Goal: Information Seeking & Learning: Learn about a topic

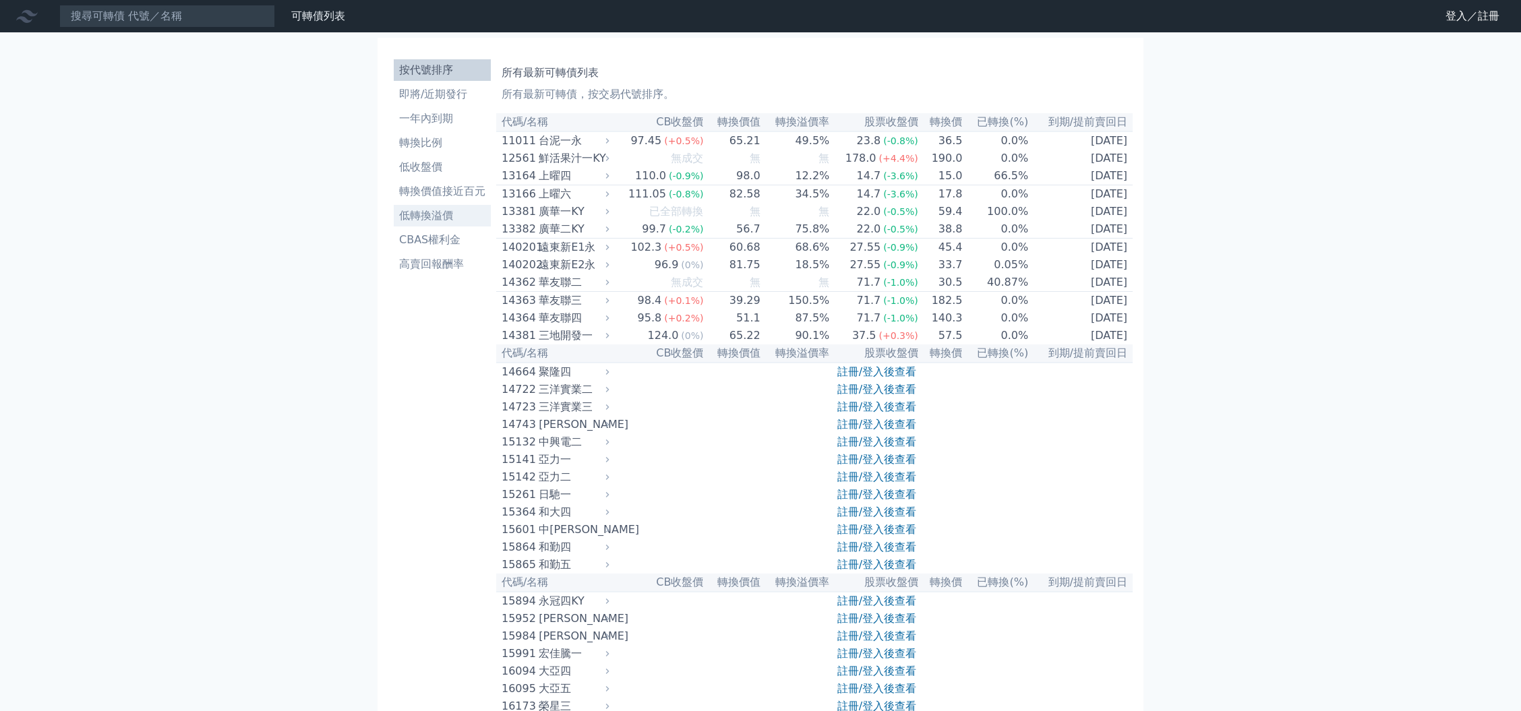
click at [442, 222] on li "低轉換溢價" at bounding box center [442, 216] width 97 height 16
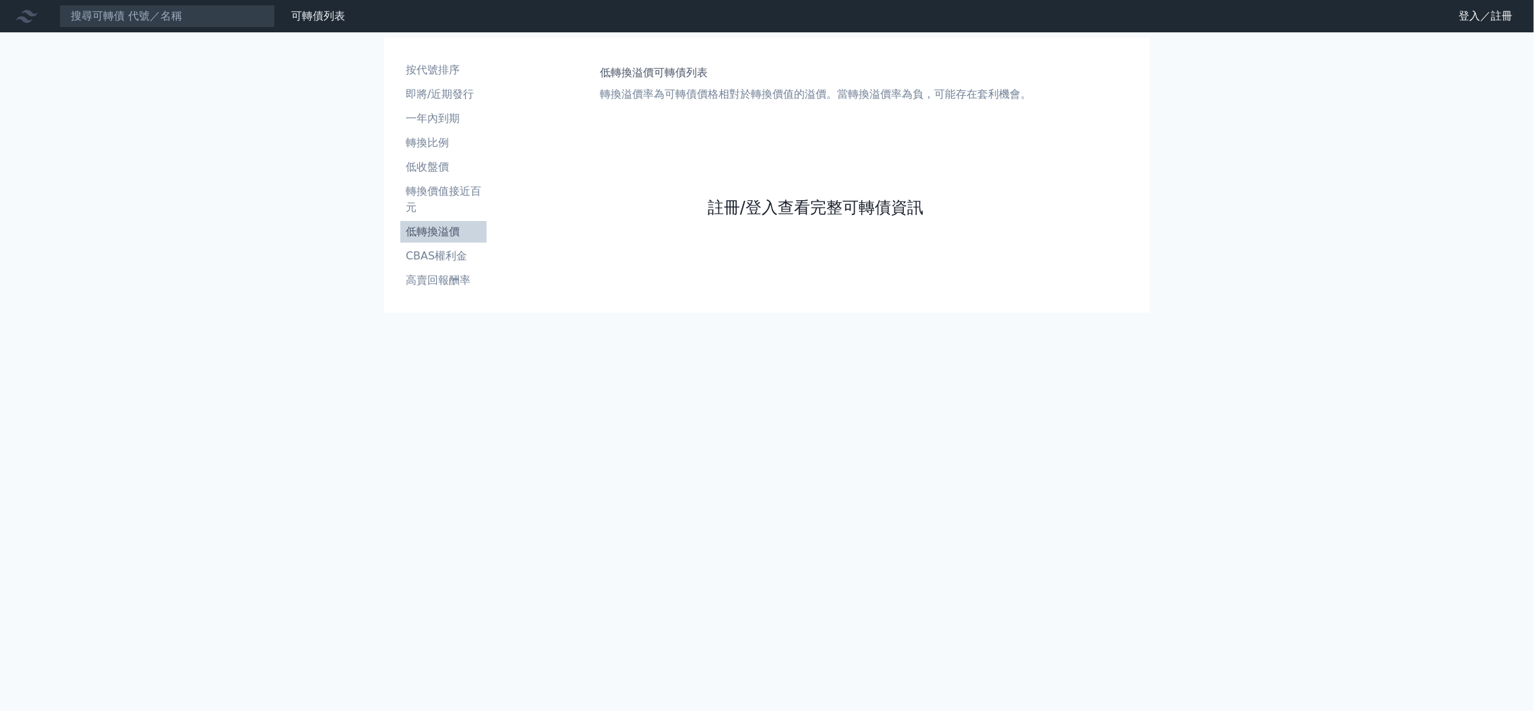
click at [761, 217] on link "註冊/登入查看完整可轉債資訊" at bounding box center [816, 208] width 216 height 22
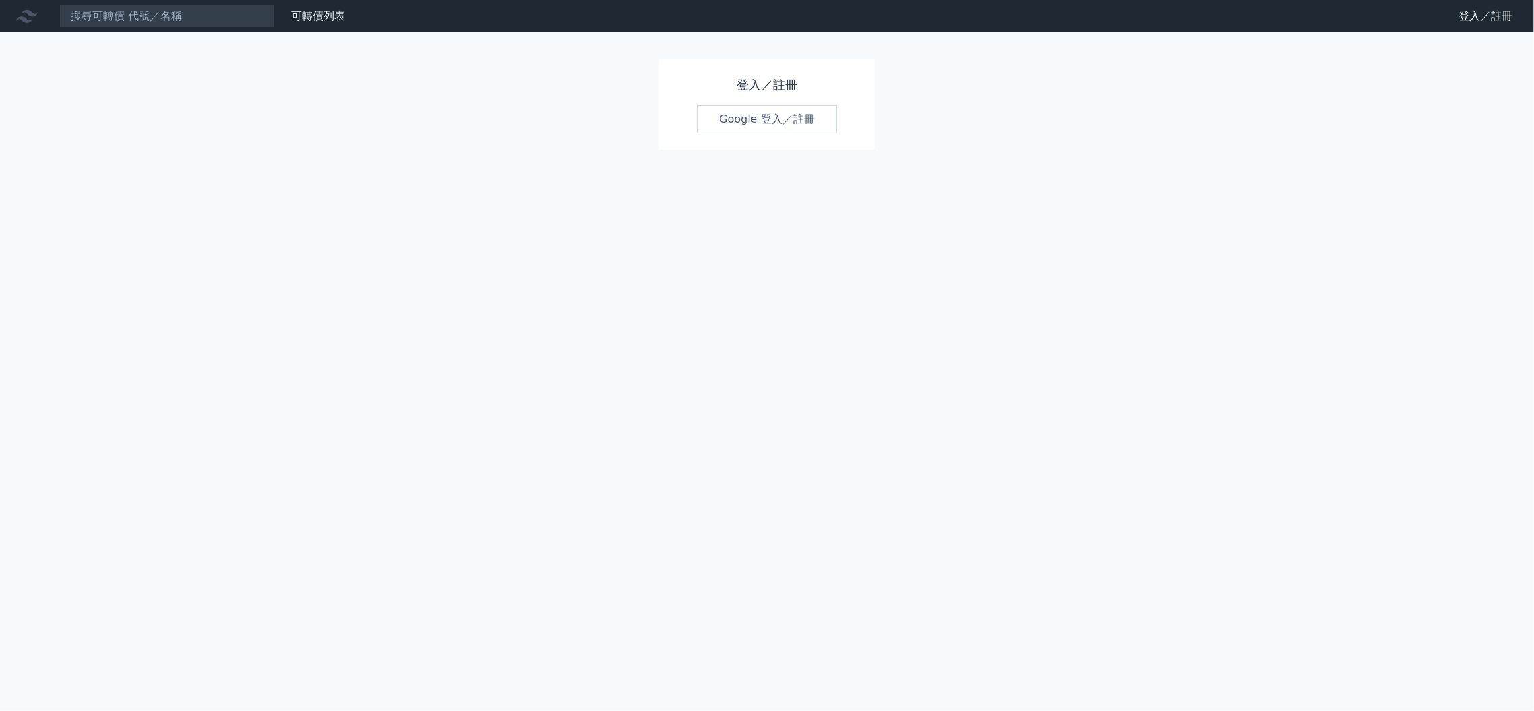
click at [723, 127] on link "Google 登入／註冊" at bounding box center [767, 119] width 140 height 28
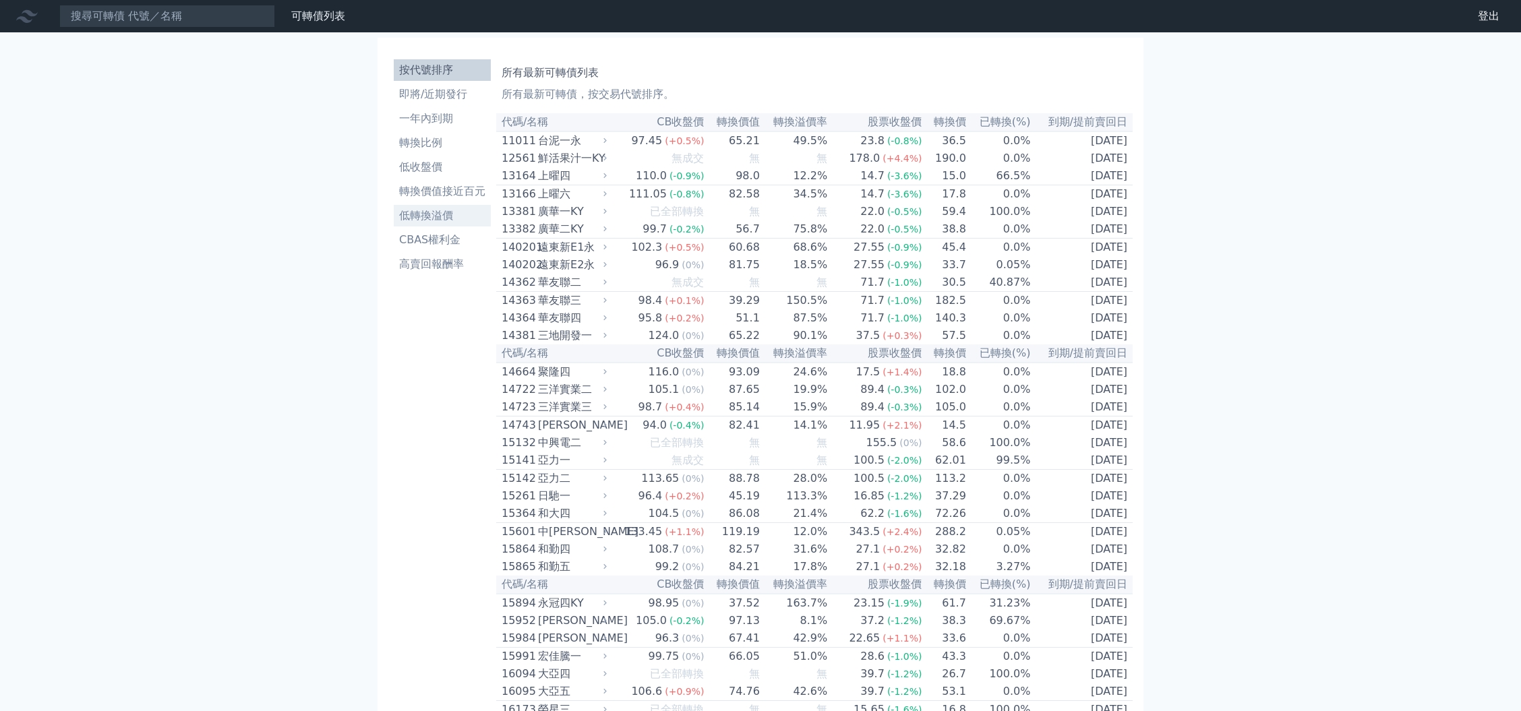
click at [441, 210] on li "低轉換溢價" at bounding box center [442, 216] width 97 height 16
